Goal: Information Seeking & Learning: Learn about a topic

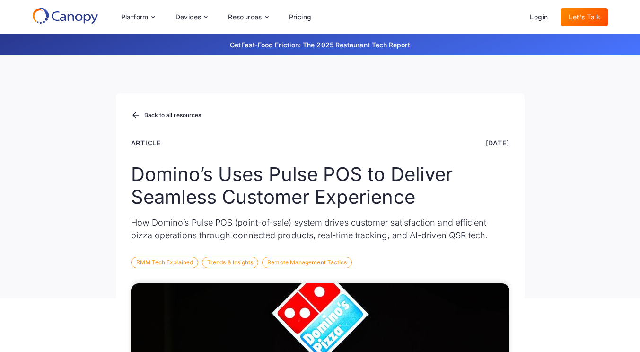
drag, startPoint x: 468, startPoint y: 145, endPoint x: 506, endPoint y: 145, distance: 38.8
click at [506, 145] on div "Nov 5, 2024" at bounding box center [498, 143] width 24 height 10
click at [447, 144] on div "Article Nov 5, 2024" at bounding box center [320, 143] width 379 height 10
drag, startPoint x: 464, startPoint y: 143, endPoint x: 513, endPoint y: 138, distance: 49.5
click at [513, 138] on div "Back to all resources Article Nov 5, 2024 Domino’s Uses Pulse POS to Deliver Se…" at bounding box center [320, 195] width 409 height 205
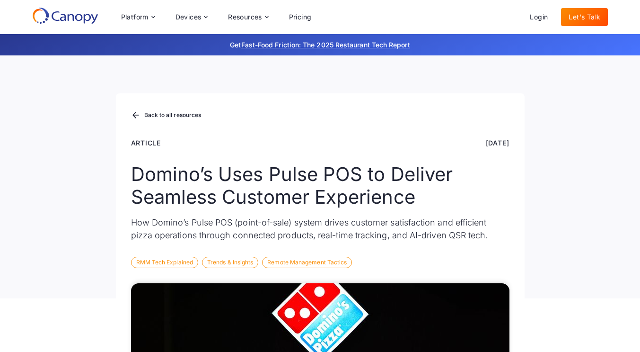
copy div "Nov 5, 2024"
click at [174, 114] on div "Back to all resources" at bounding box center [170, 115] width 57 height 6
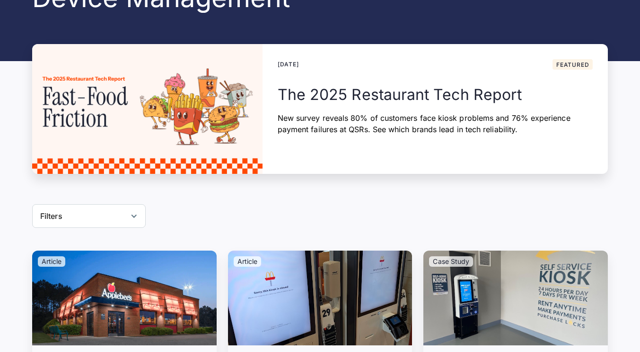
scroll to position [164, 0]
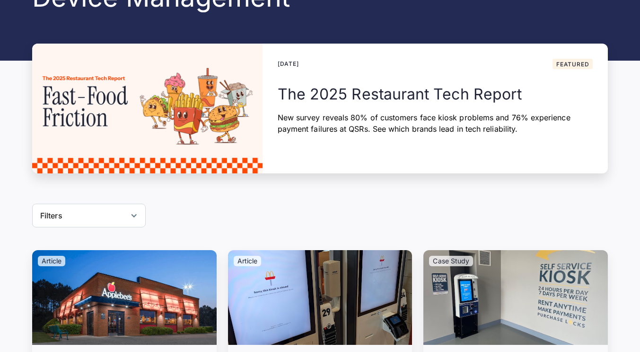
click at [131, 215] on div "Reset" at bounding box center [134, 216] width 8 height 8
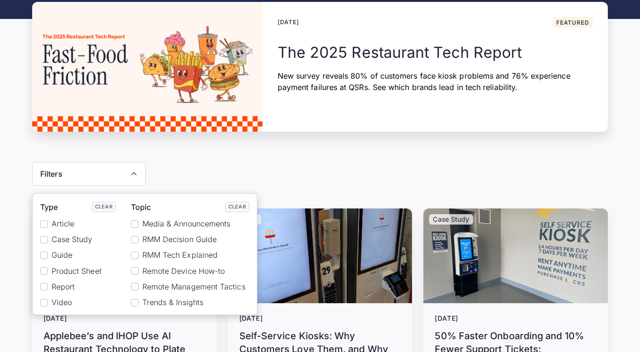
scroll to position [233, 0]
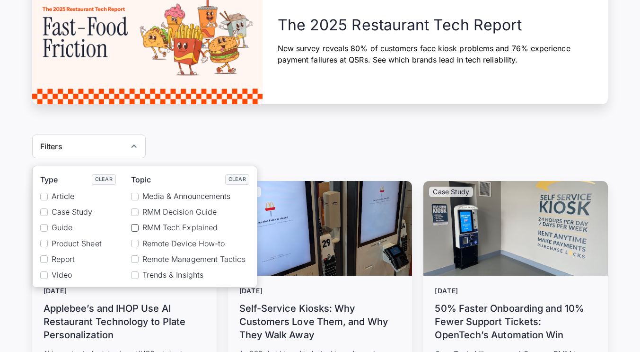
click at [132, 228] on div "Reset" at bounding box center [135, 228] width 8 height 8
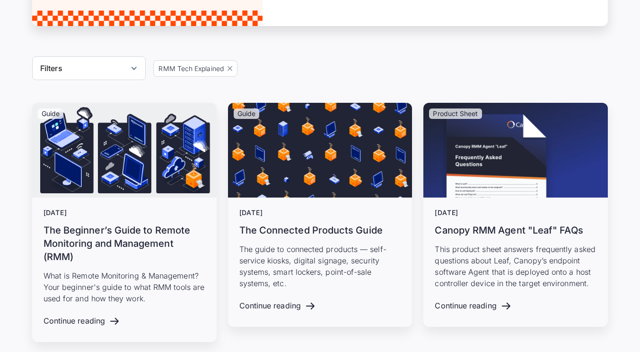
scroll to position [312, 0]
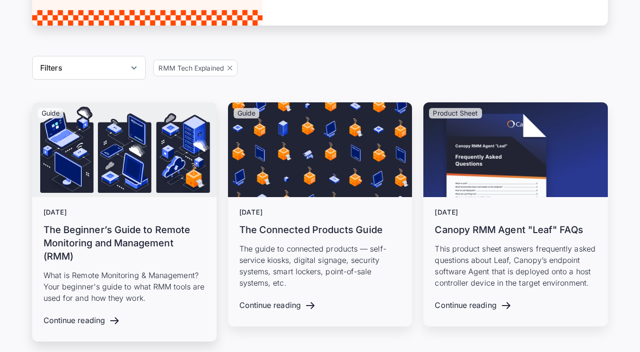
click at [106, 254] on h3 "The Beginner’s Guide to Remote Monitoring and Management (RMM)" at bounding box center [125, 243] width 162 height 40
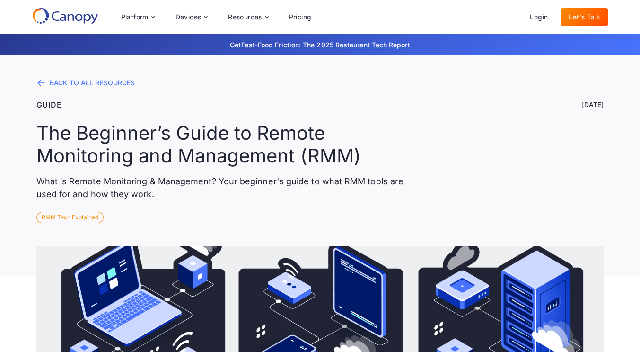
click at [54, 86] on div "BACK TO ALL RESOURCES" at bounding box center [93, 83] width 86 height 7
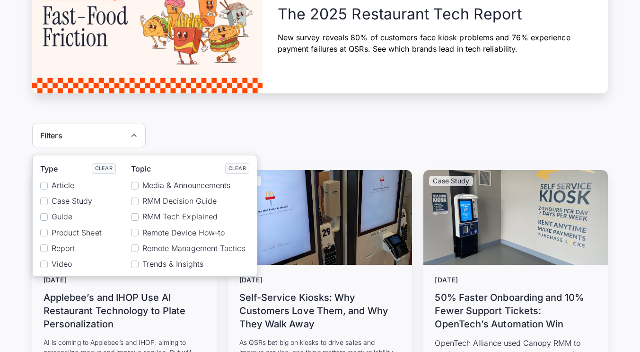
click at [65, 183] on span "Article" at bounding box center [63, 185] width 23 height 9
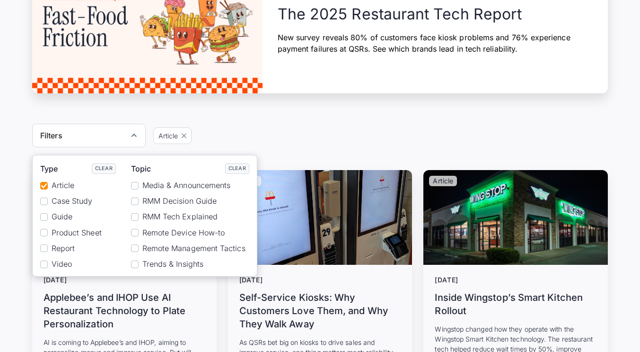
click at [179, 216] on span "RMM Tech Explained" at bounding box center [179, 216] width 75 height 9
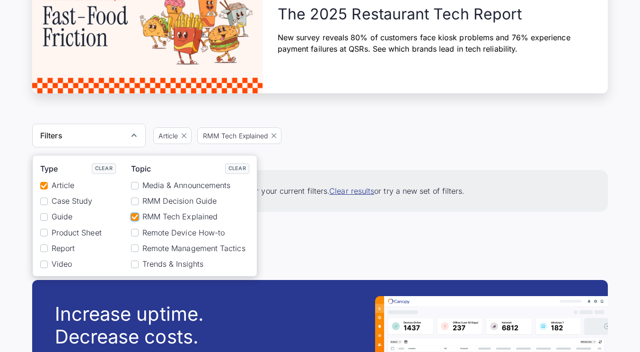
click at [340, 124] on div "Filters Type Clear Article Case Study Guide Product Sheet Report Video Topic Cl…" at bounding box center [320, 136] width 576 height 24
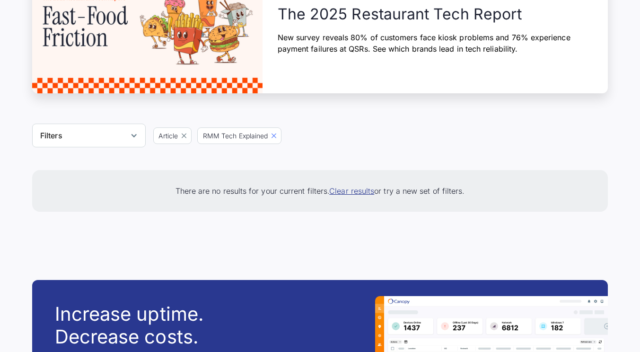
click at [276, 136] on icon at bounding box center [274, 135] width 5 height 5
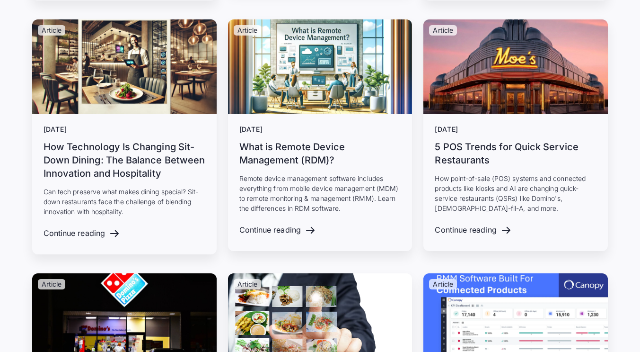
scroll to position [2937, 0]
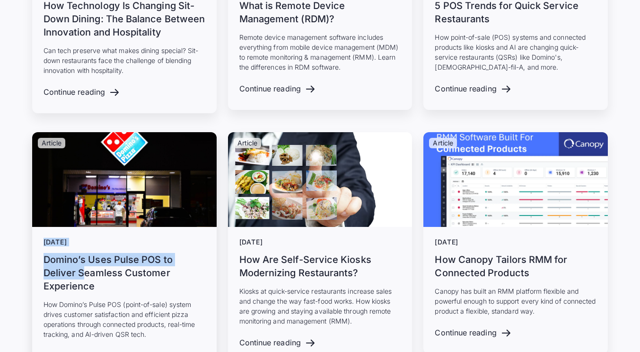
drag, startPoint x: 14, startPoint y: 237, endPoint x: 85, endPoint y: 263, distance: 75.0
click at [76, 255] on h3 "Domino’s Uses Pulse POS to Deliver Seamless Customer Experience" at bounding box center [125, 273] width 162 height 40
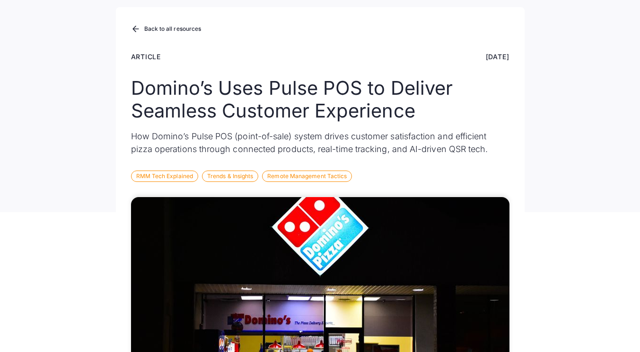
scroll to position [85, 0]
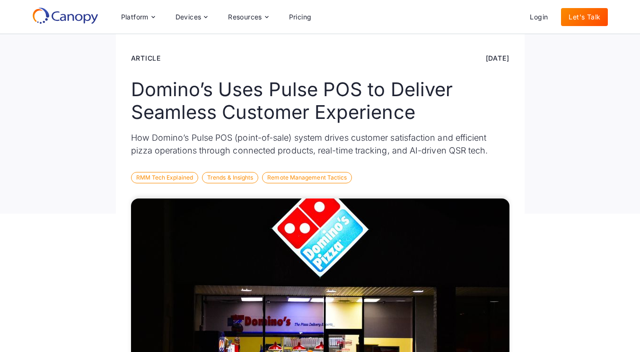
click at [104, 173] on div "Back to all resources Article [DATE] Domino’s Uses Pulse POS to Deliver Seamles…" at bounding box center [320, 92] width 640 height 243
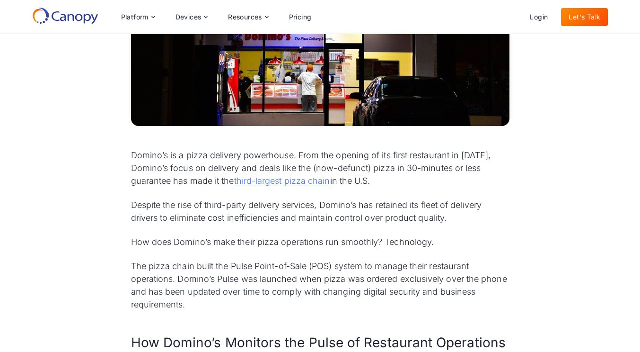
scroll to position [370, 0]
